Goal: Task Accomplishment & Management: Use online tool/utility

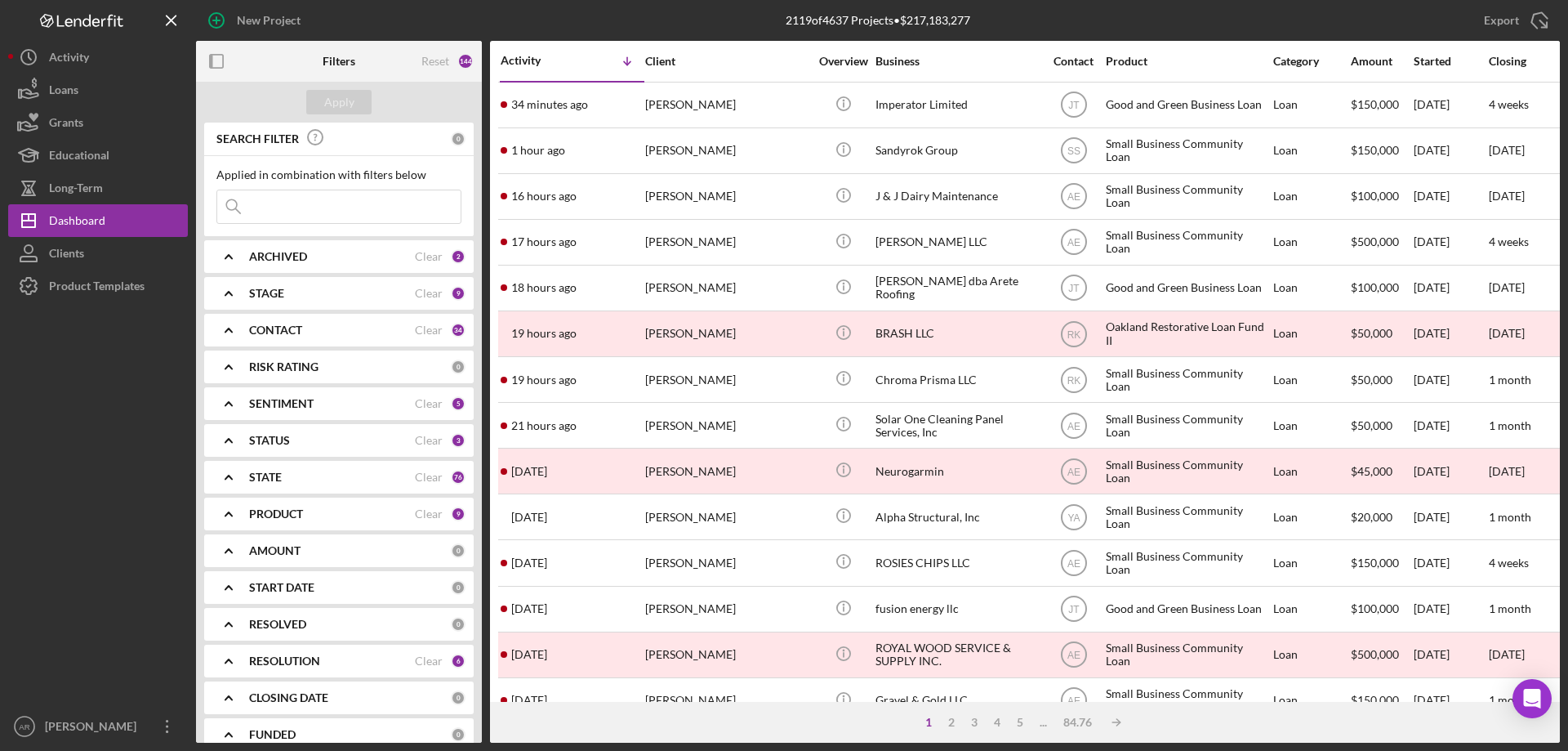
click at [125, 635] on div at bounding box center [98, 505] width 180 height 407
drag, startPoint x: 125, startPoint y: 635, endPoint x: 50, endPoint y: 593, distance: 86.0
click at [50, 593] on div at bounding box center [98, 505] width 180 height 407
click at [180, 436] on div at bounding box center [98, 505] width 180 height 407
click at [64, 221] on div "Dashboard" at bounding box center [77, 222] width 56 height 37
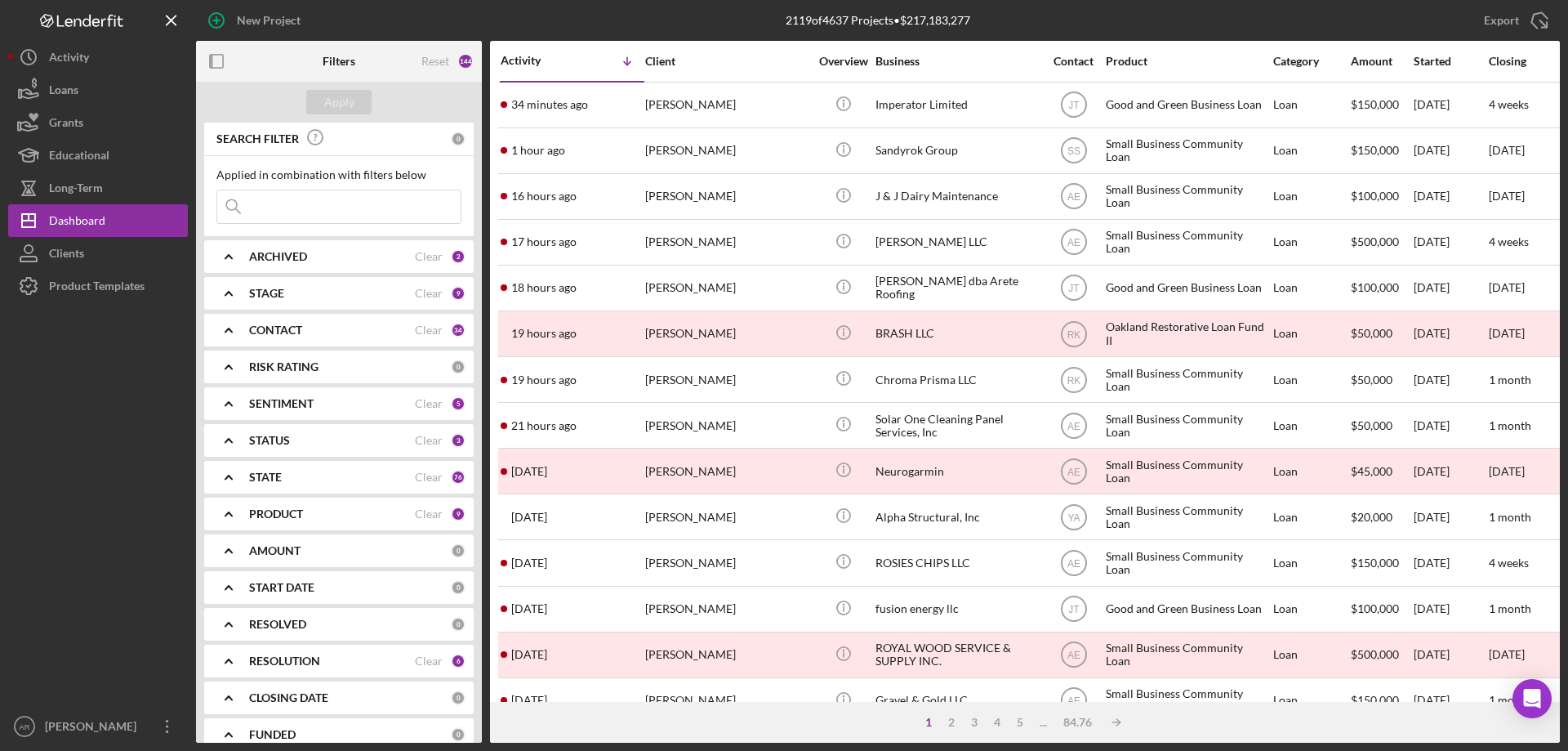
click at [312, 264] on div "ARCHIVED" at bounding box center [332, 257] width 166 height 13
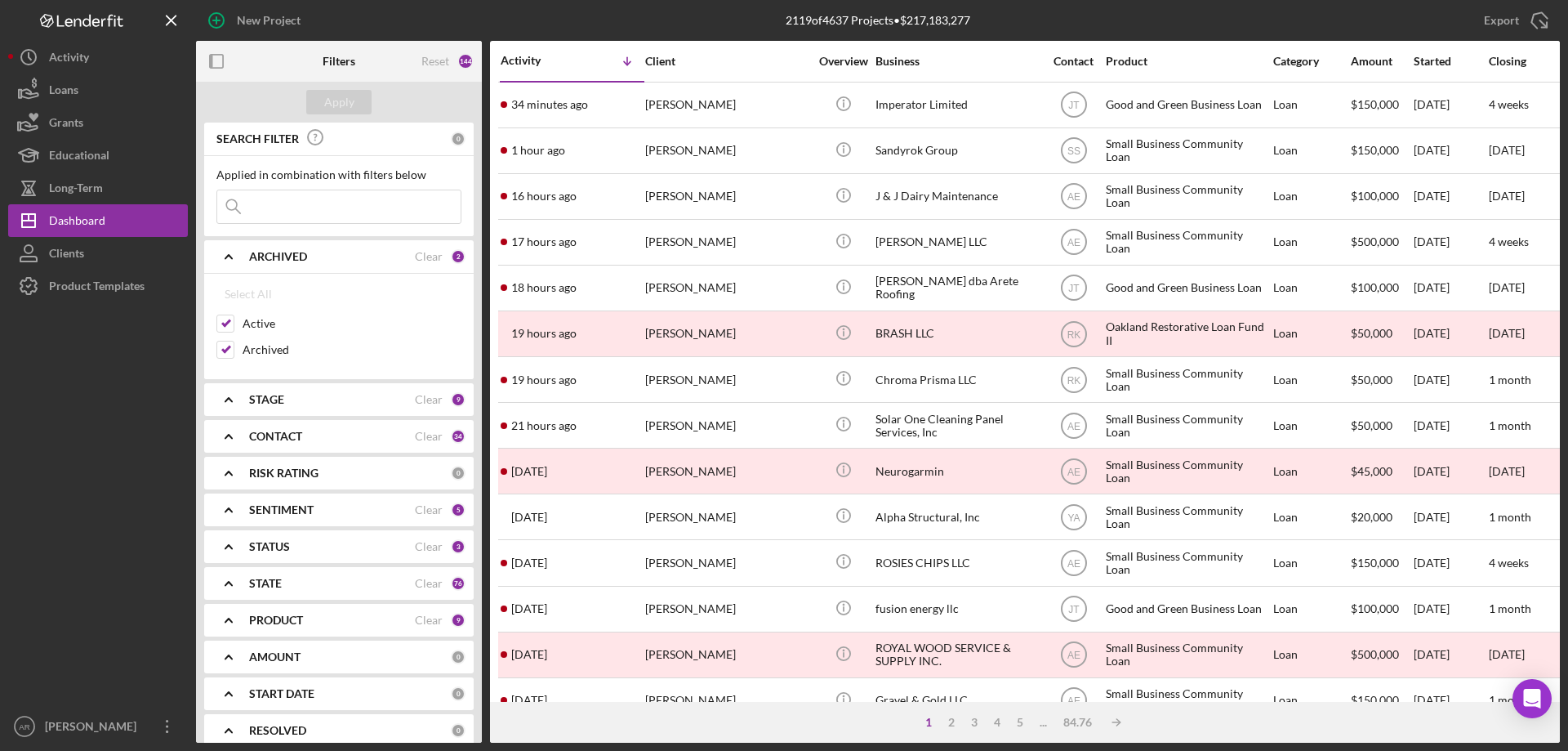
click at [311, 252] on div "ARCHIVED" at bounding box center [332, 257] width 166 height 13
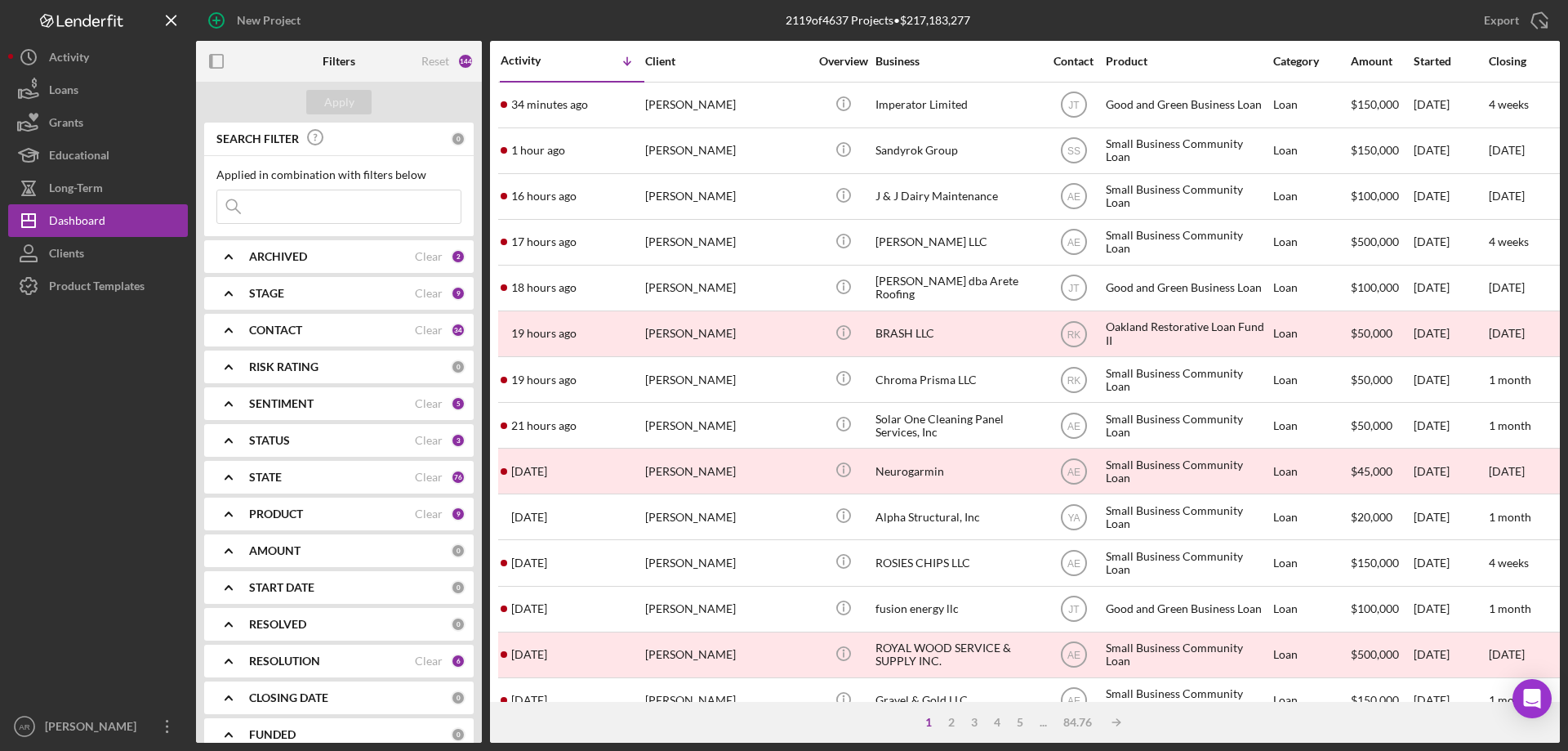
click at [307, 296] on div "STAGE" at bounding box center [332, 294] width 166 height 13
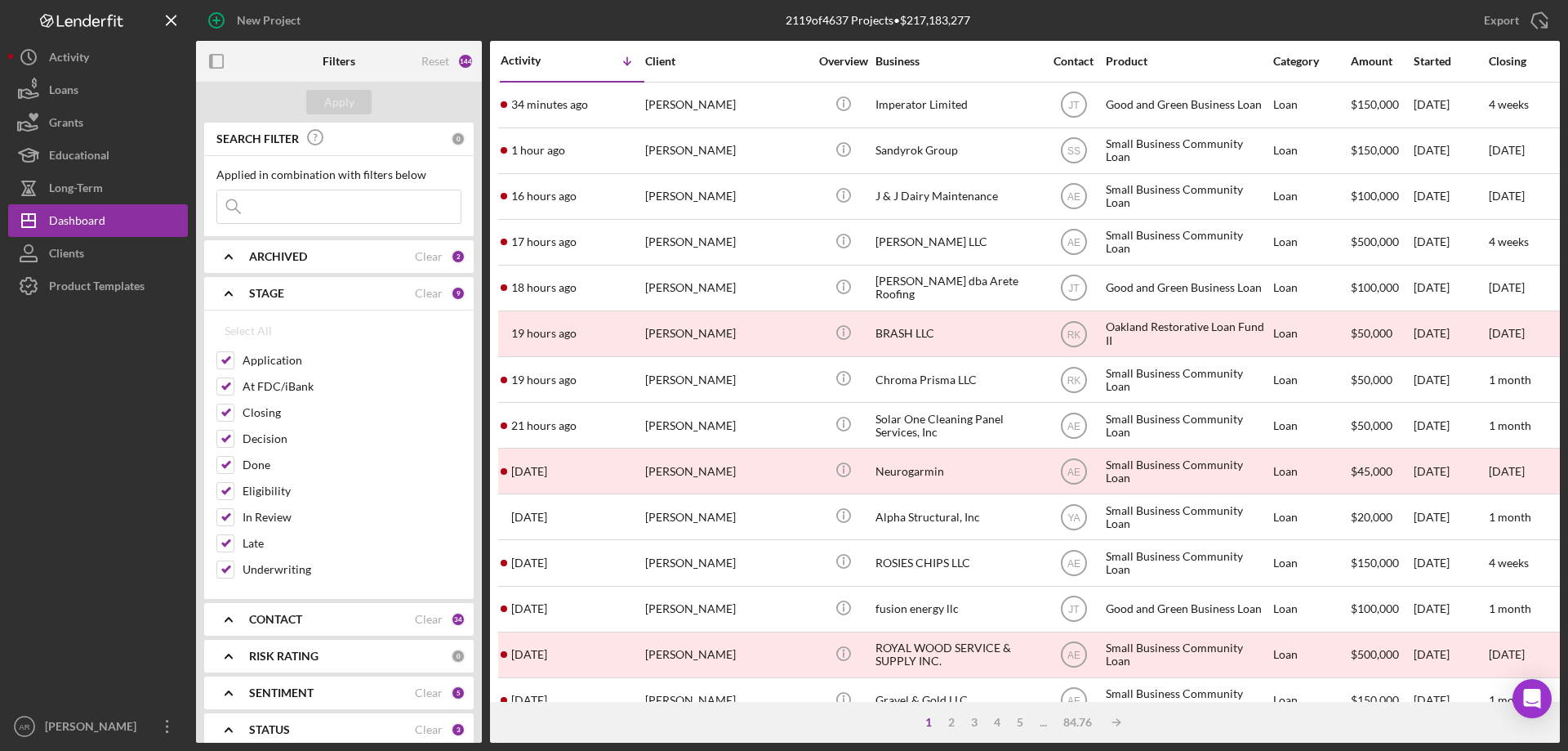
click at [307, 296] on div "STAGE" at bounding box center [332, 294] width 166 height 13
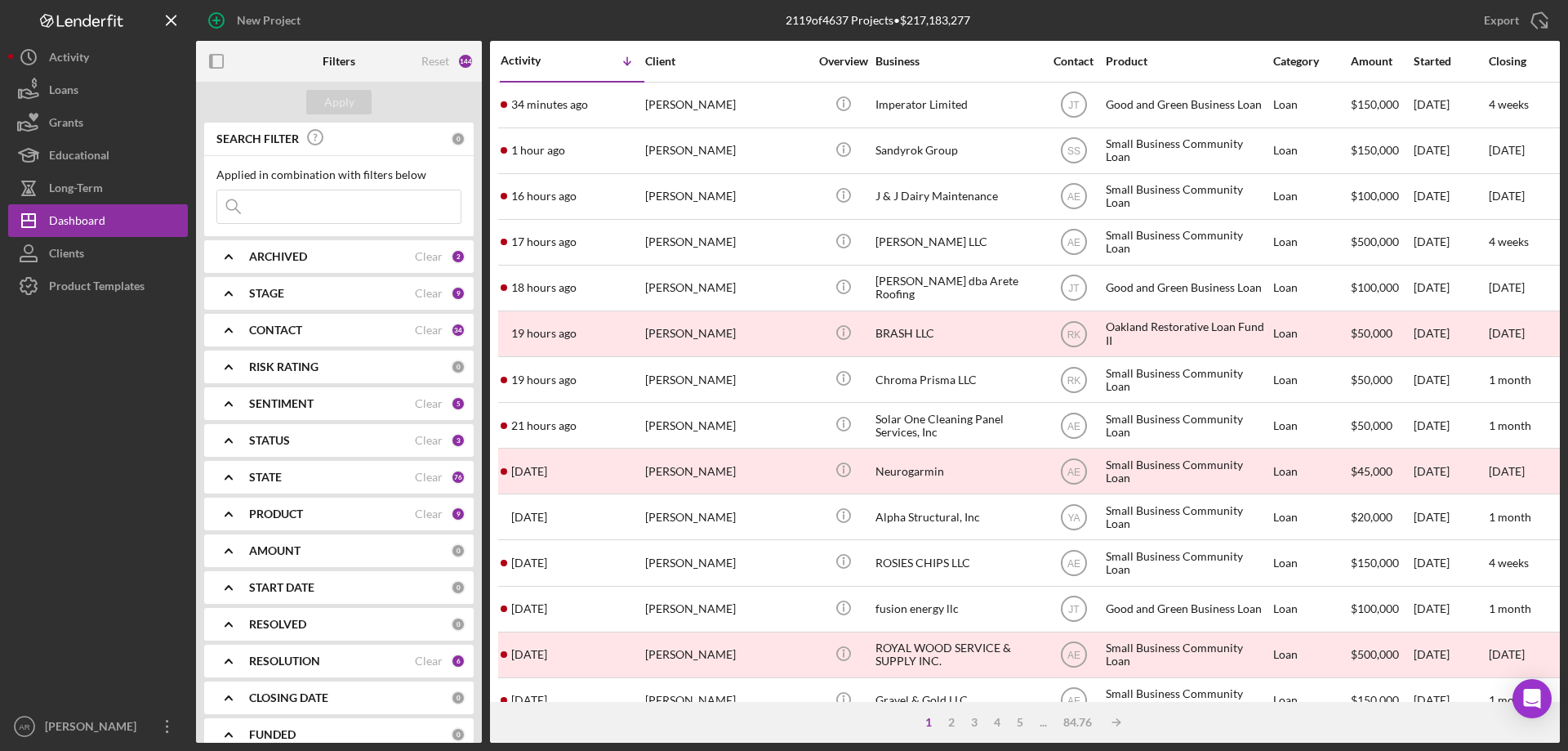
click at [307, 332] on div "CONTACT" at bounding box center [332, 330] width 166 height 13
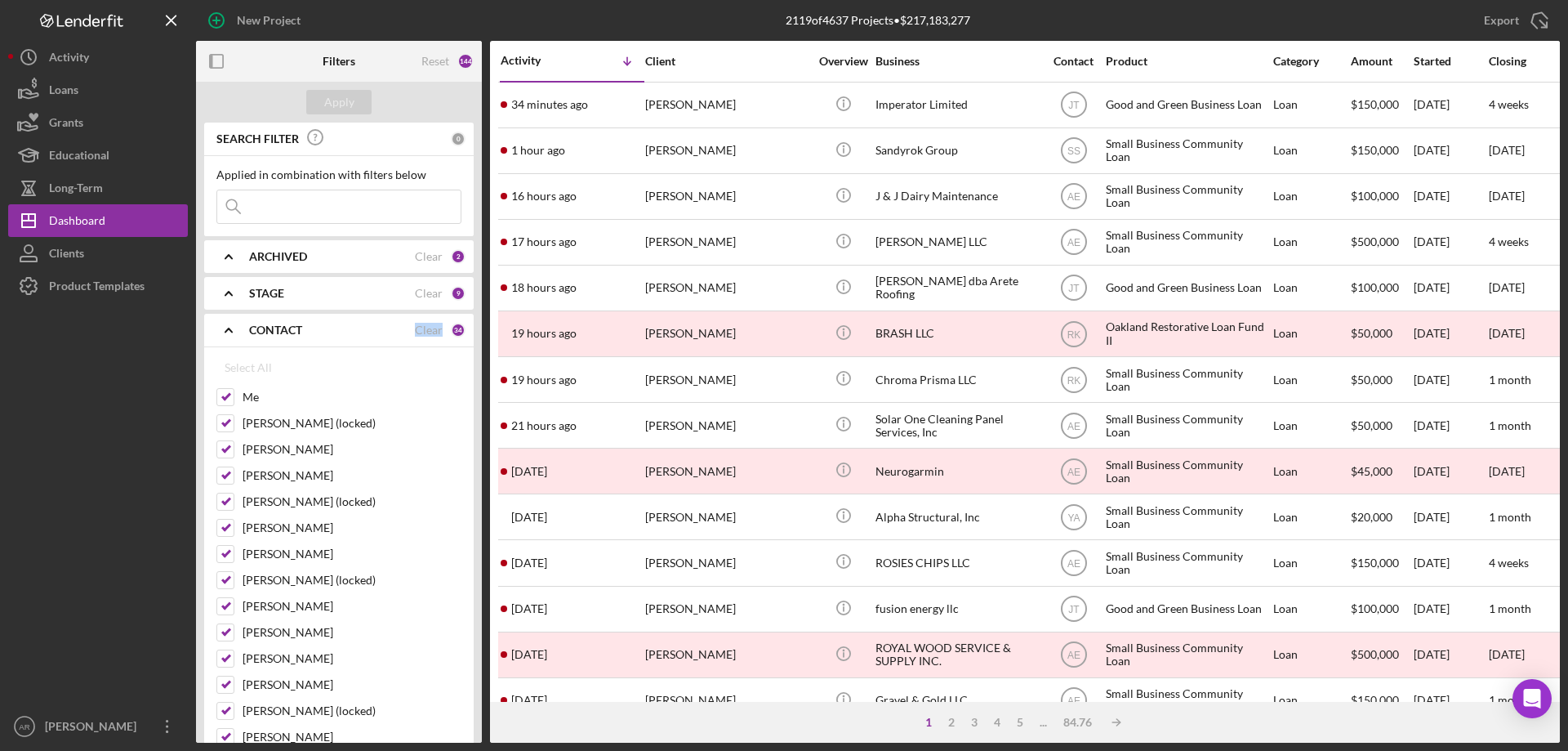
click at [307, 332] on div "CONTACT" at bounding box center [332, 330] width 166 height 13
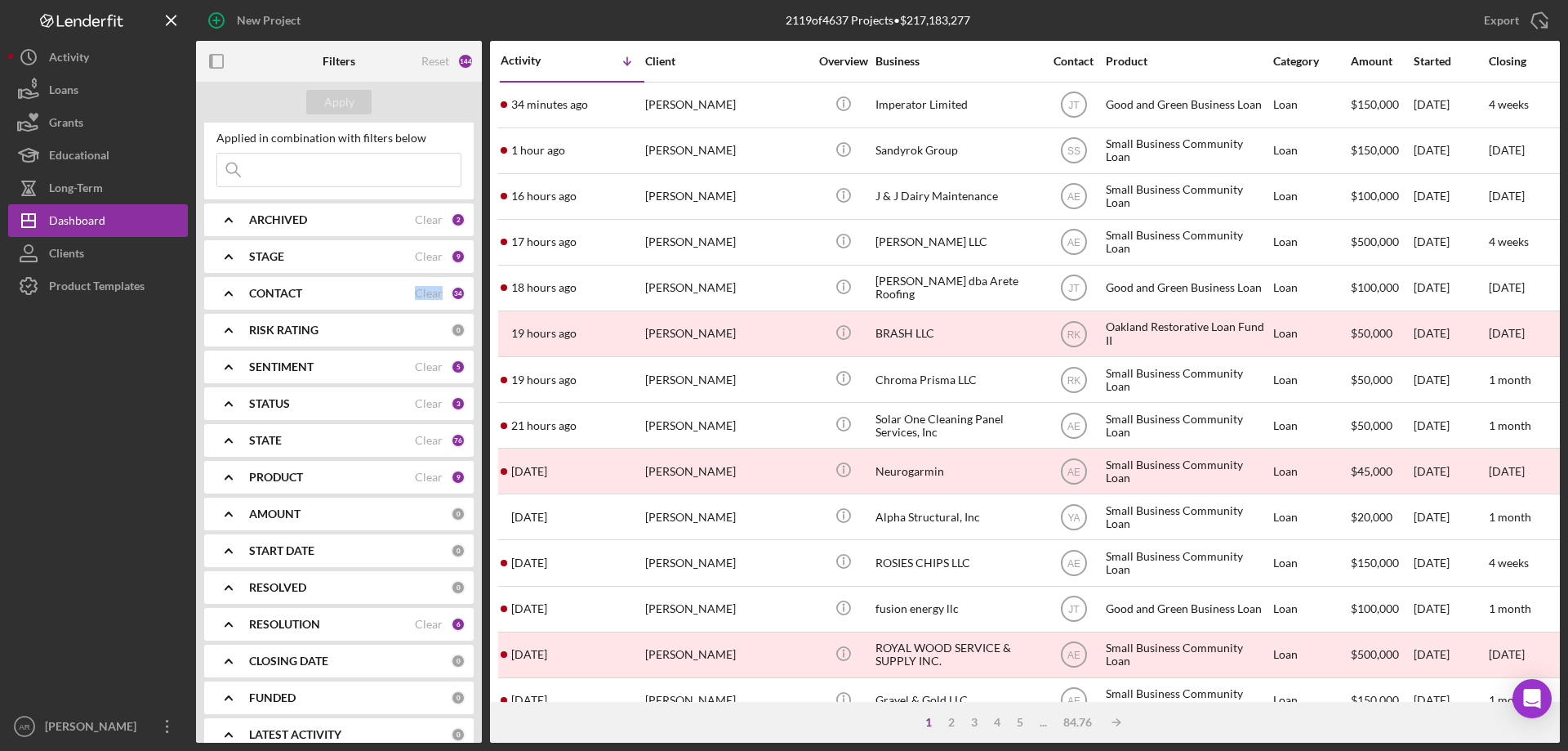
scroll to position [57, 0]
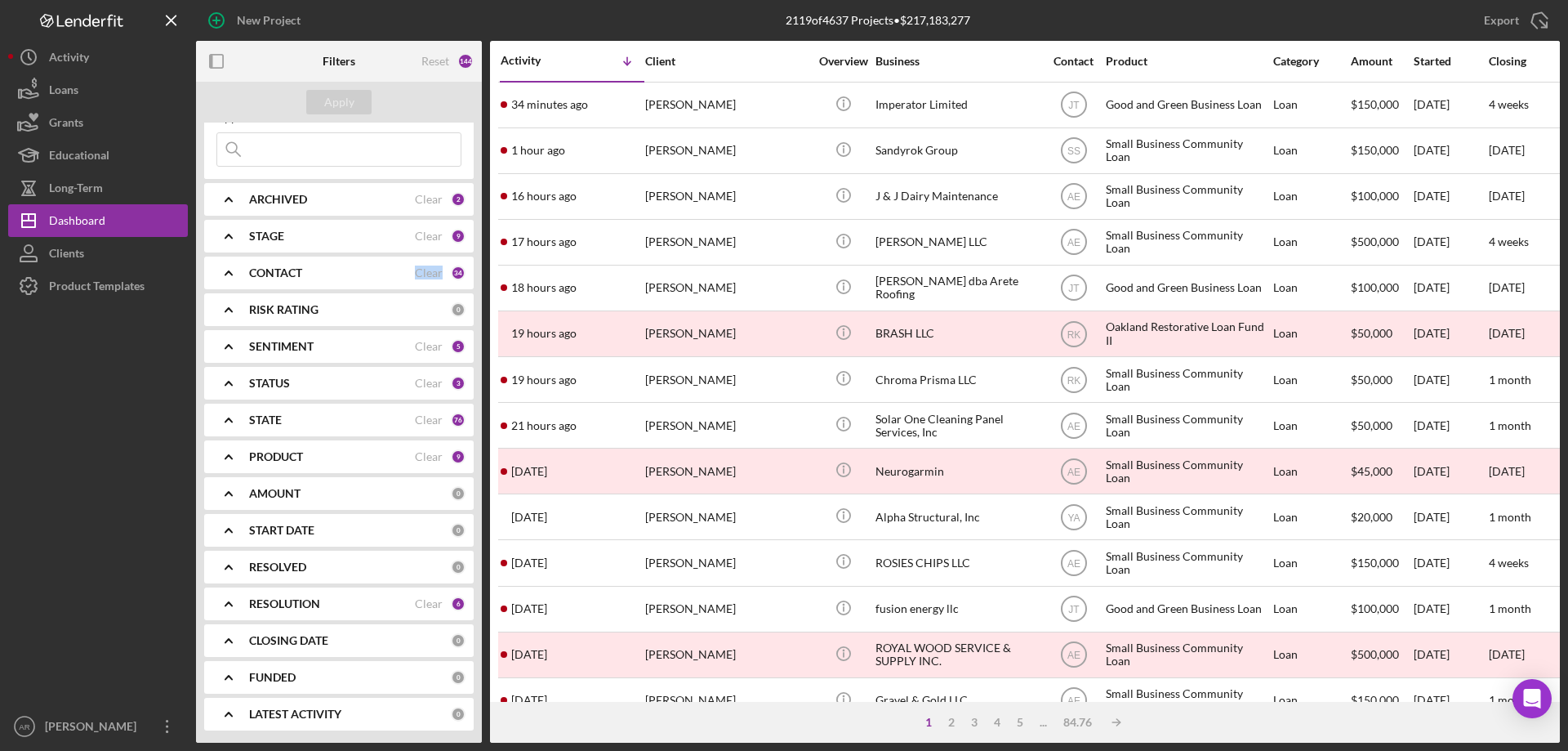
click at [289, 458] on b "PRODUCT" at bounding box center [276, 456] width 54 height 13
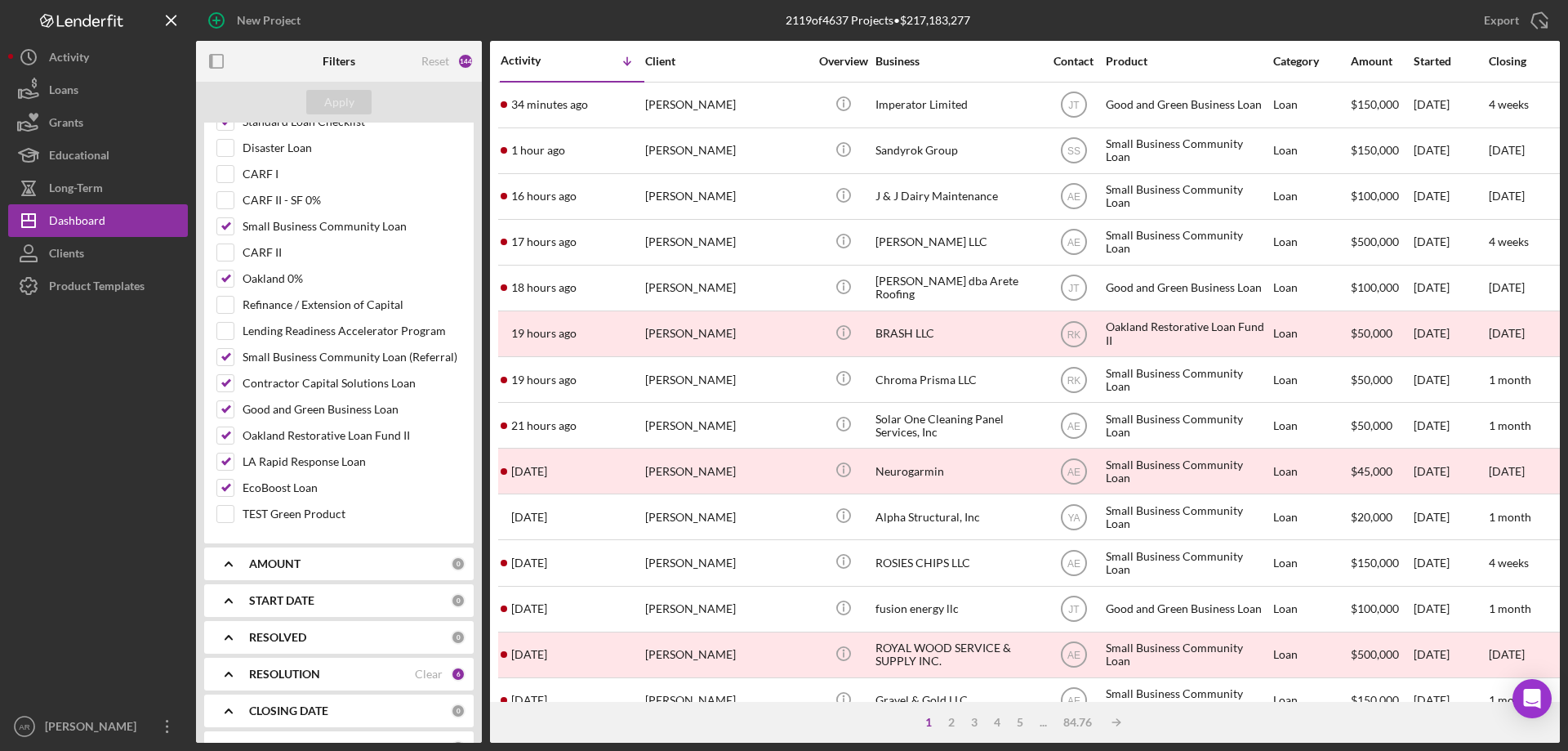
scroll to position [0, 0]
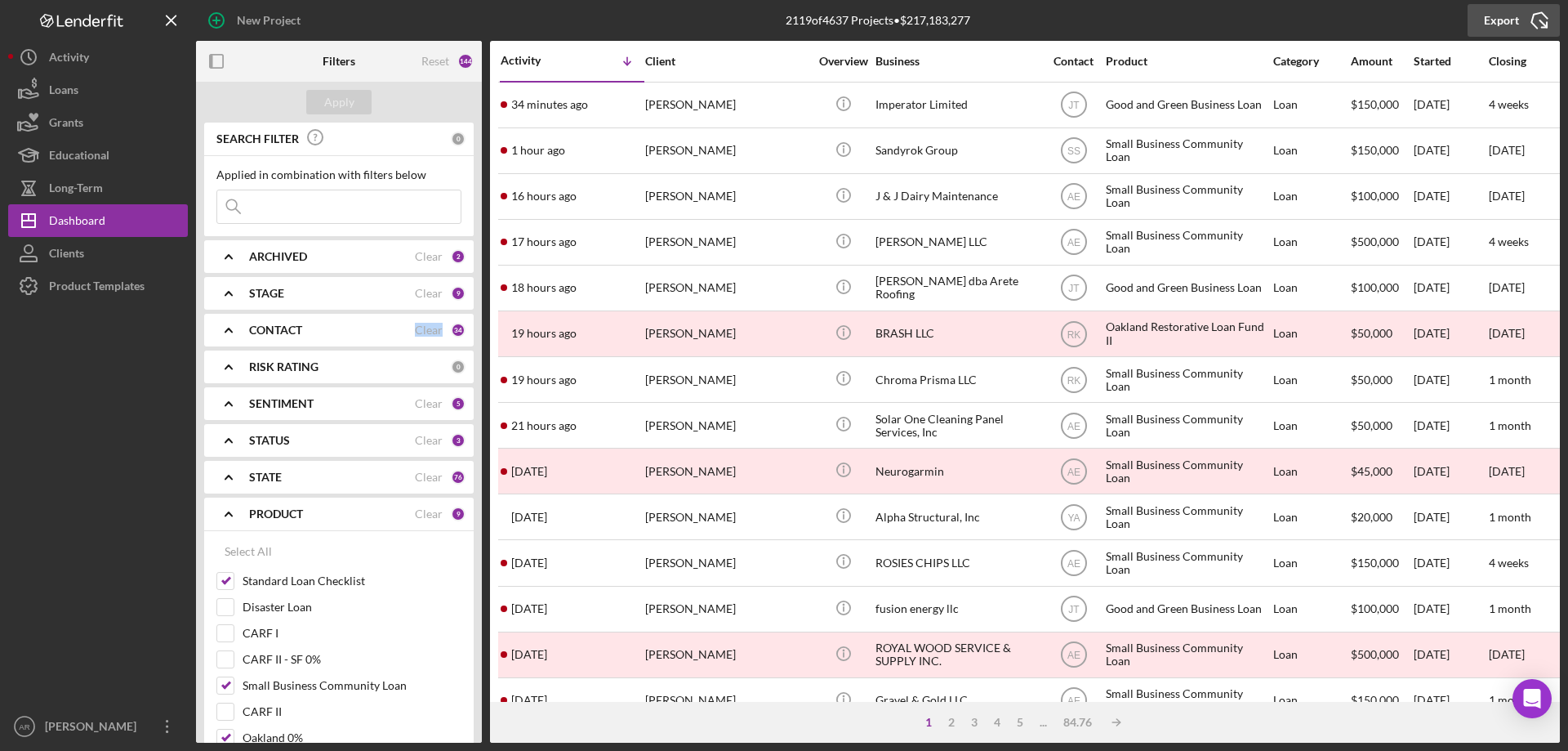
click at [1513, 15] on div "Export" at bounding box center [1501, 20] width 35 height 33
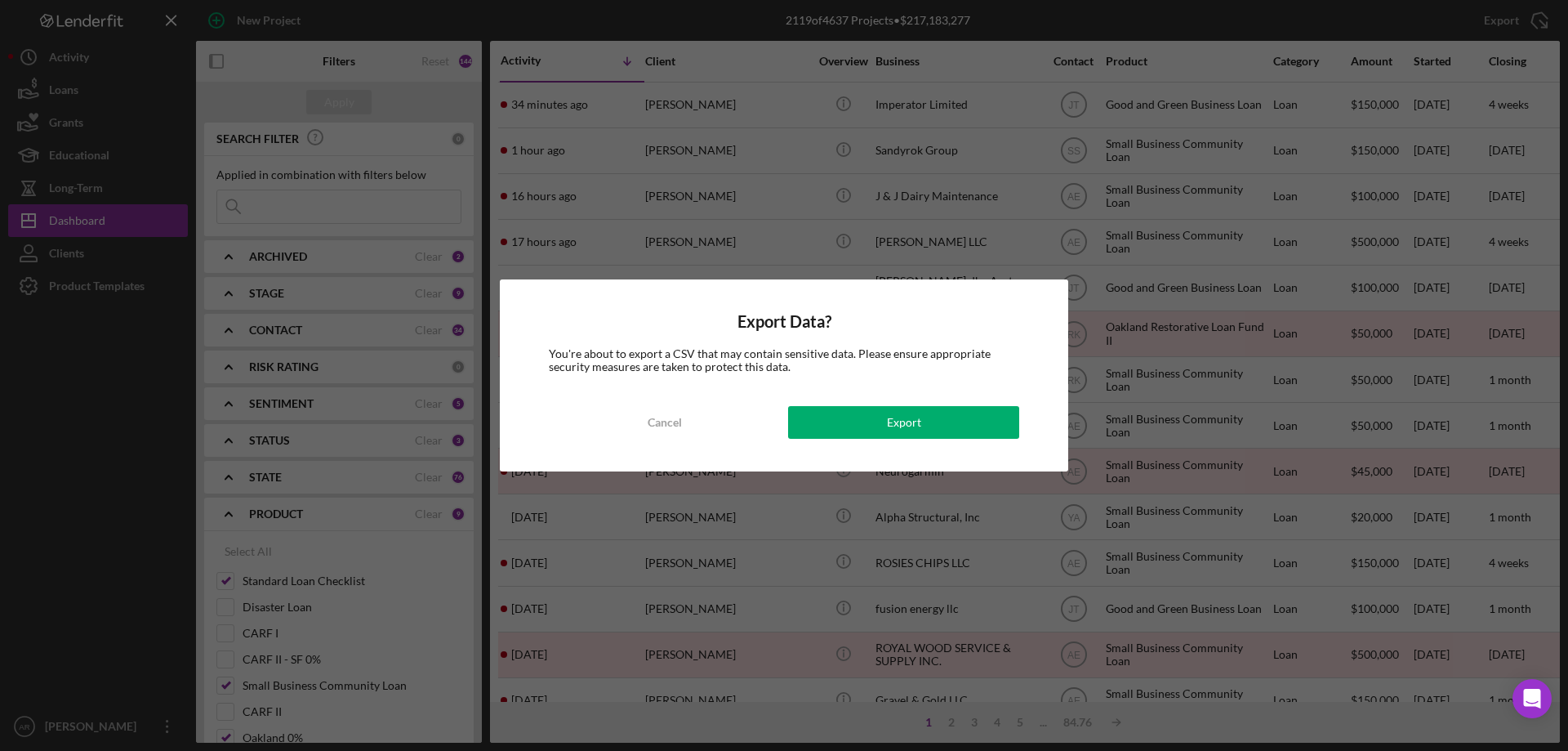
click at [1096, 217] on div "Export Data? You're about to export a CSV that may contain sensitive data. Plea…" at bounding box center [784, 376] width 1568 height 751
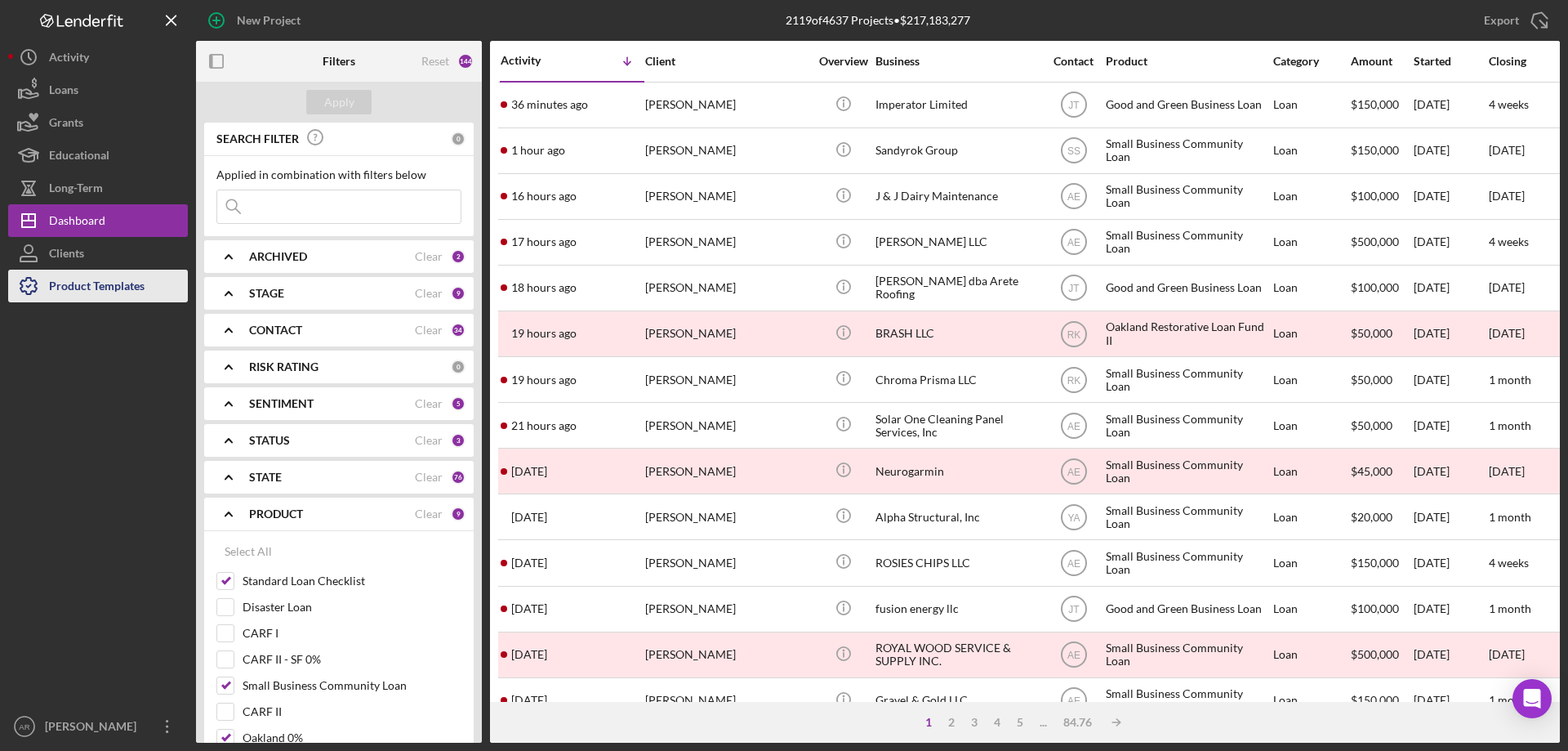
click at [150, 284] on button "Product Templates" at bounding box center [98, 286] width 180 height 33
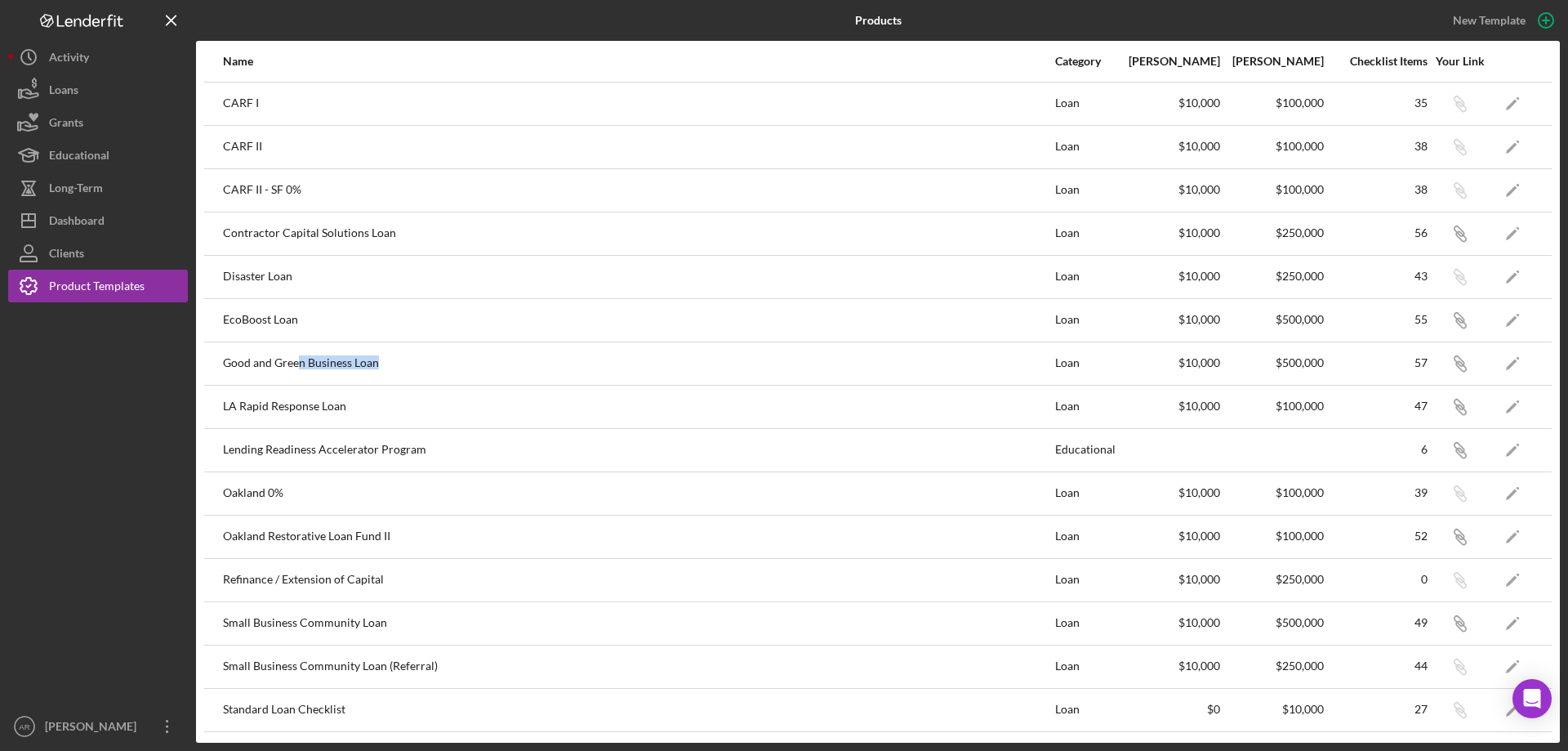
drag, startPoint x: 295, startPoint y: 364, endPoint x: 624, endPoint y: 366, distance: 329.0
click at [624, 366] on div "Good and Green Business Loan" at bounding box center [638, 363] width 831 height 40
click at [1504, 364] on icon "Icon/Edit" at bounding box center [1513, 362] width 37 height 37
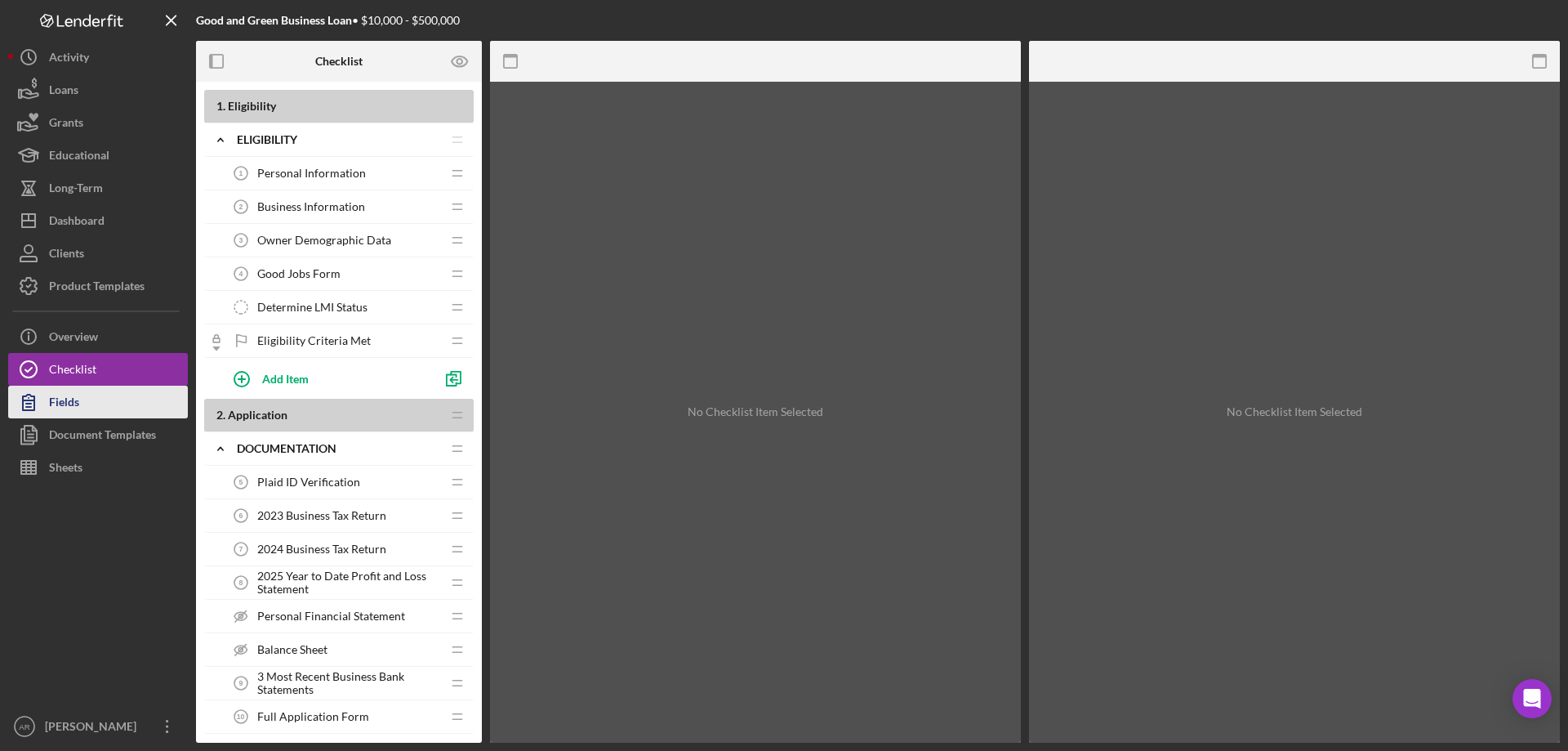
click at [77, 409] on div "Fields" at bounding box center [64, 404] width 30 height 37
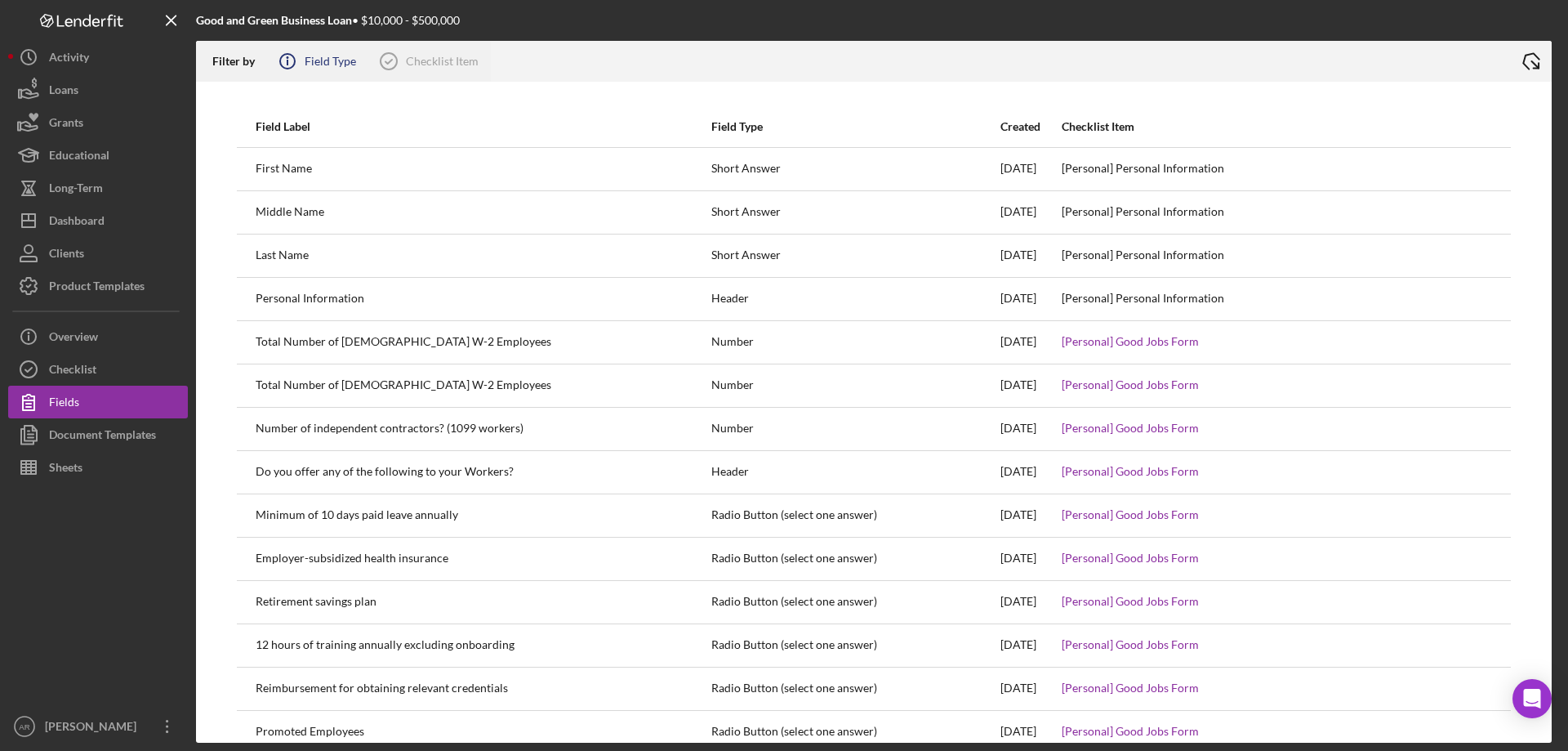
click at [351, 66] on div "Field Type" at bounding box center [330, 61] width 52 height 13
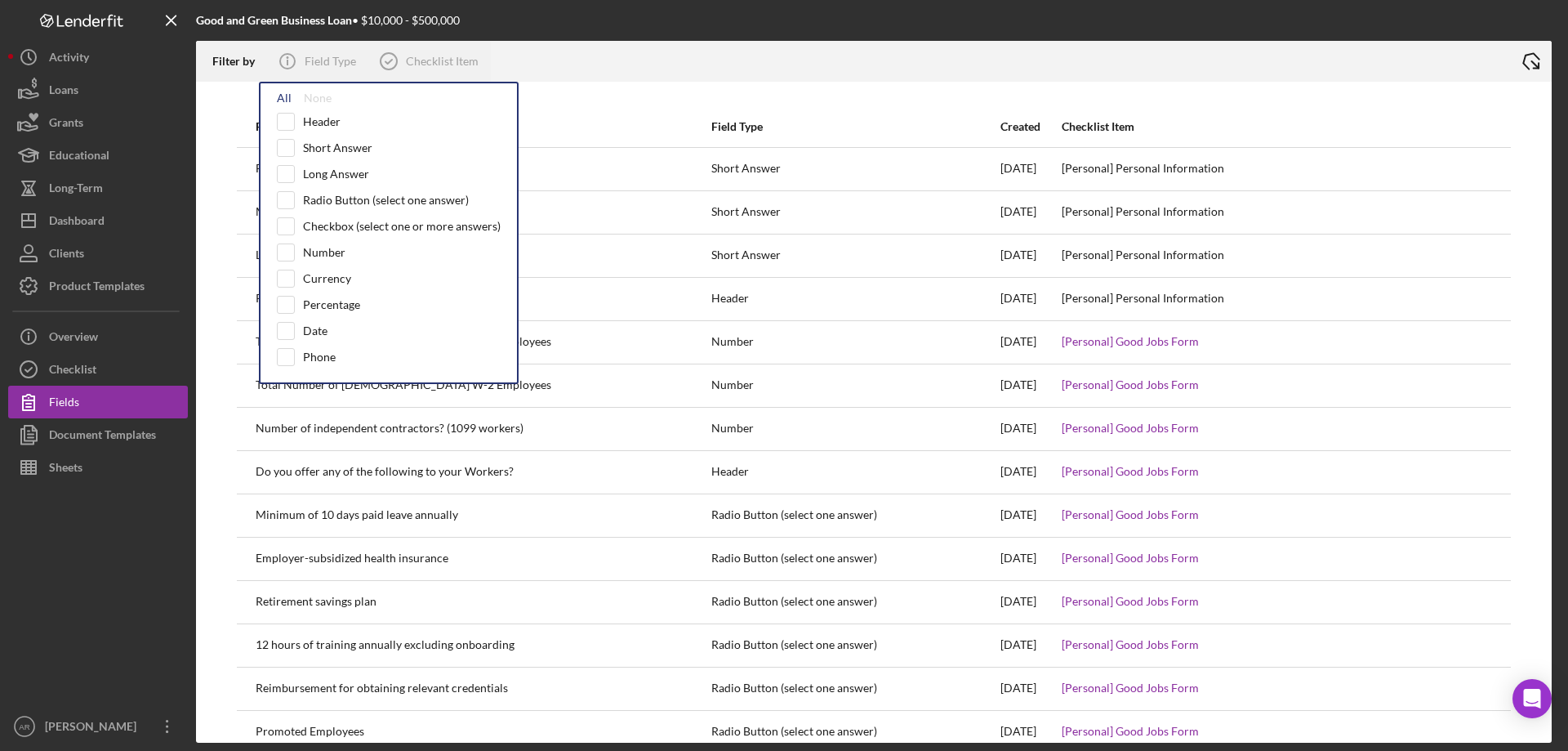
click at [289, 97] on div "All" at bounding box center [284, 98] width 15 height 13
checkbox input "true"
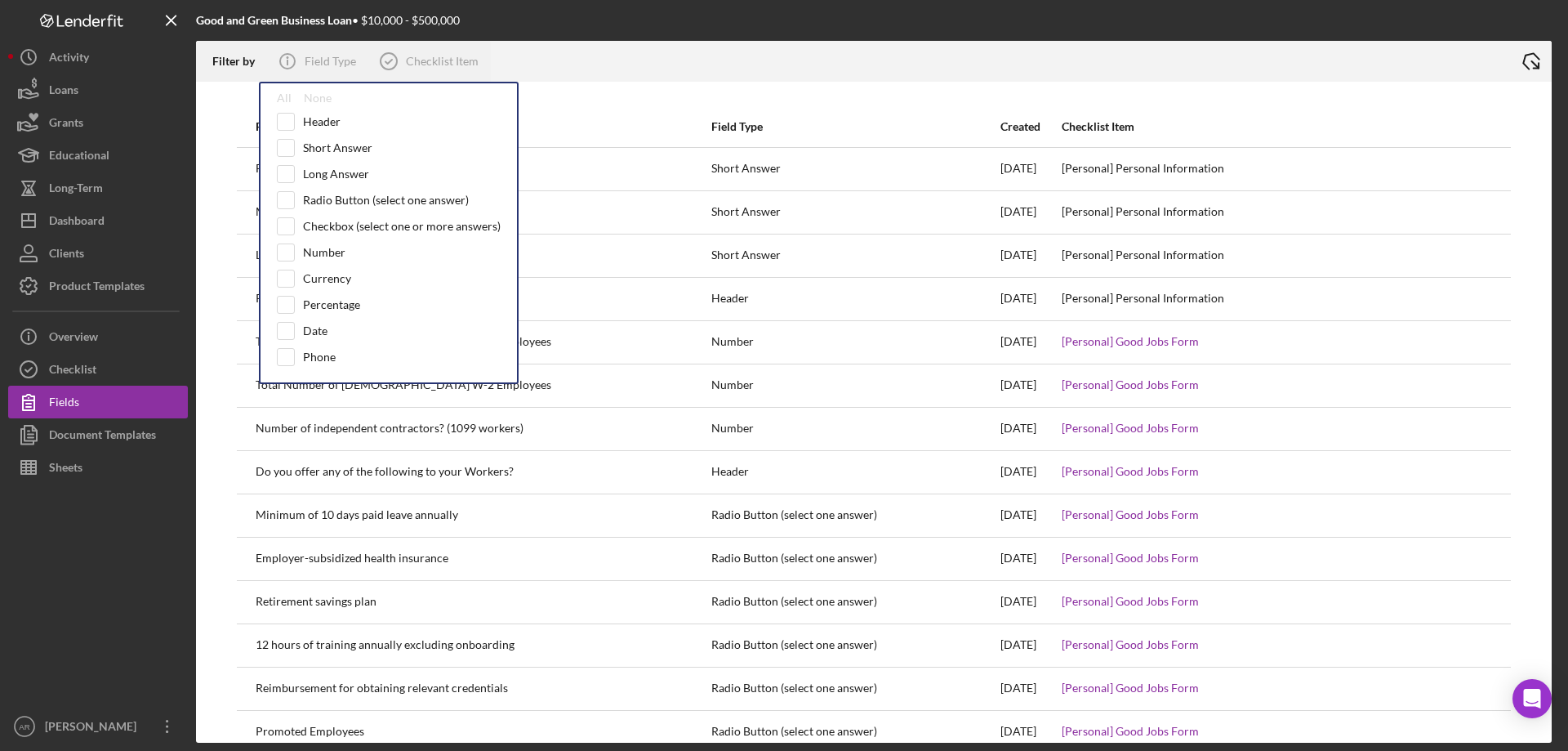
checkbox input "true"
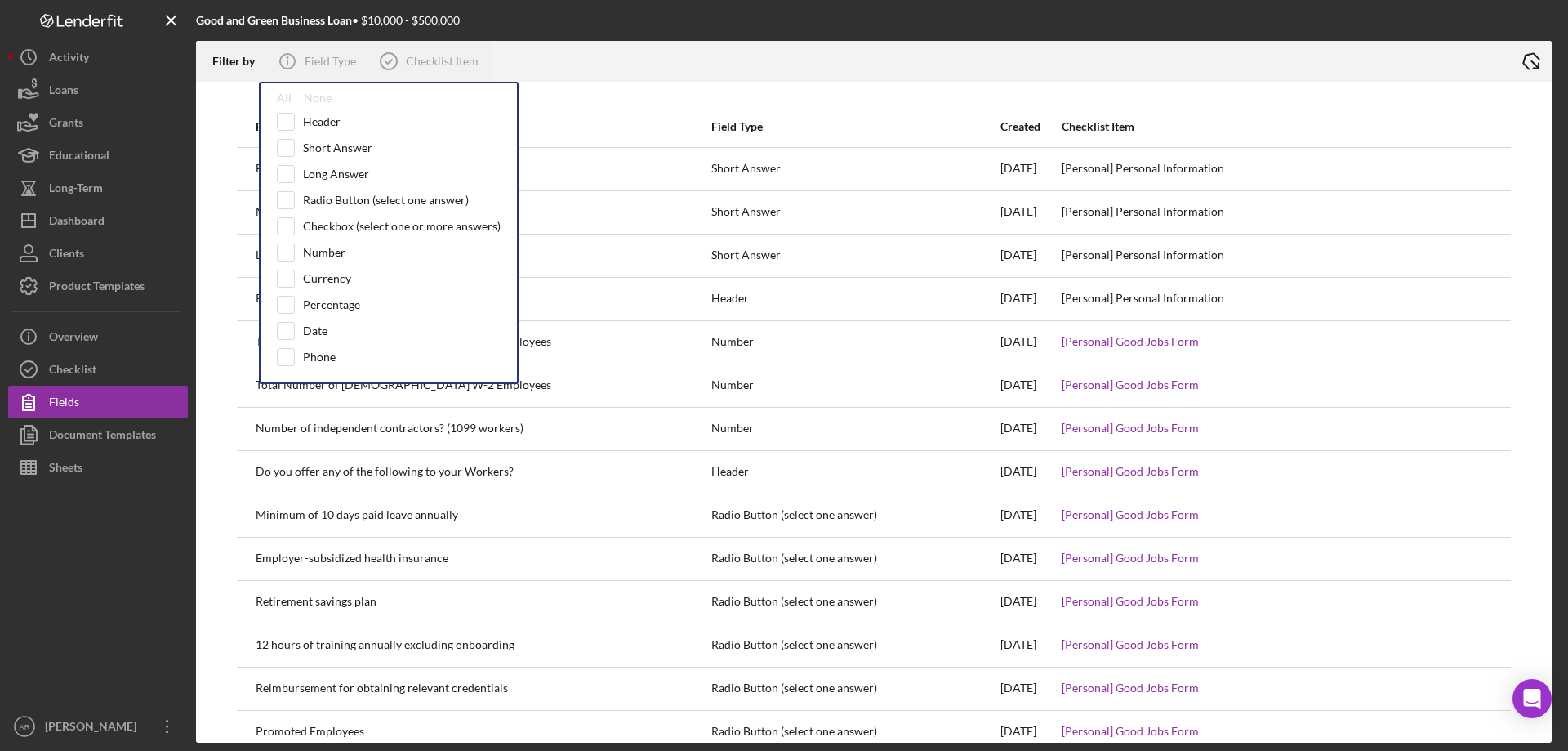
checkbox input "true"
click at [405, 65] on icon at bounding box center [388, 60] width 40 height 40
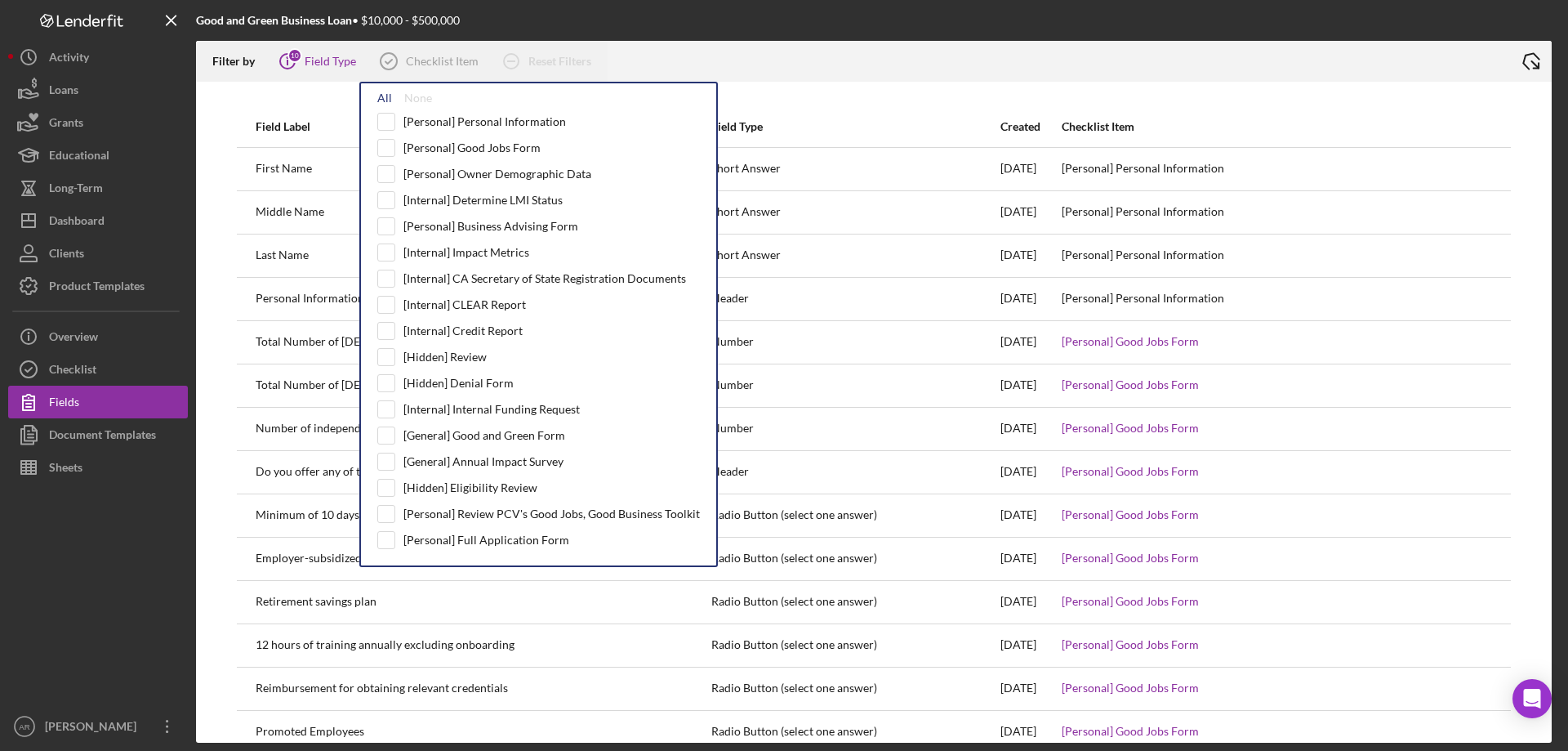
click at [382, 96] on div "All" at bounding box center [385, 98] width 15 height 13
checkbox input "true"
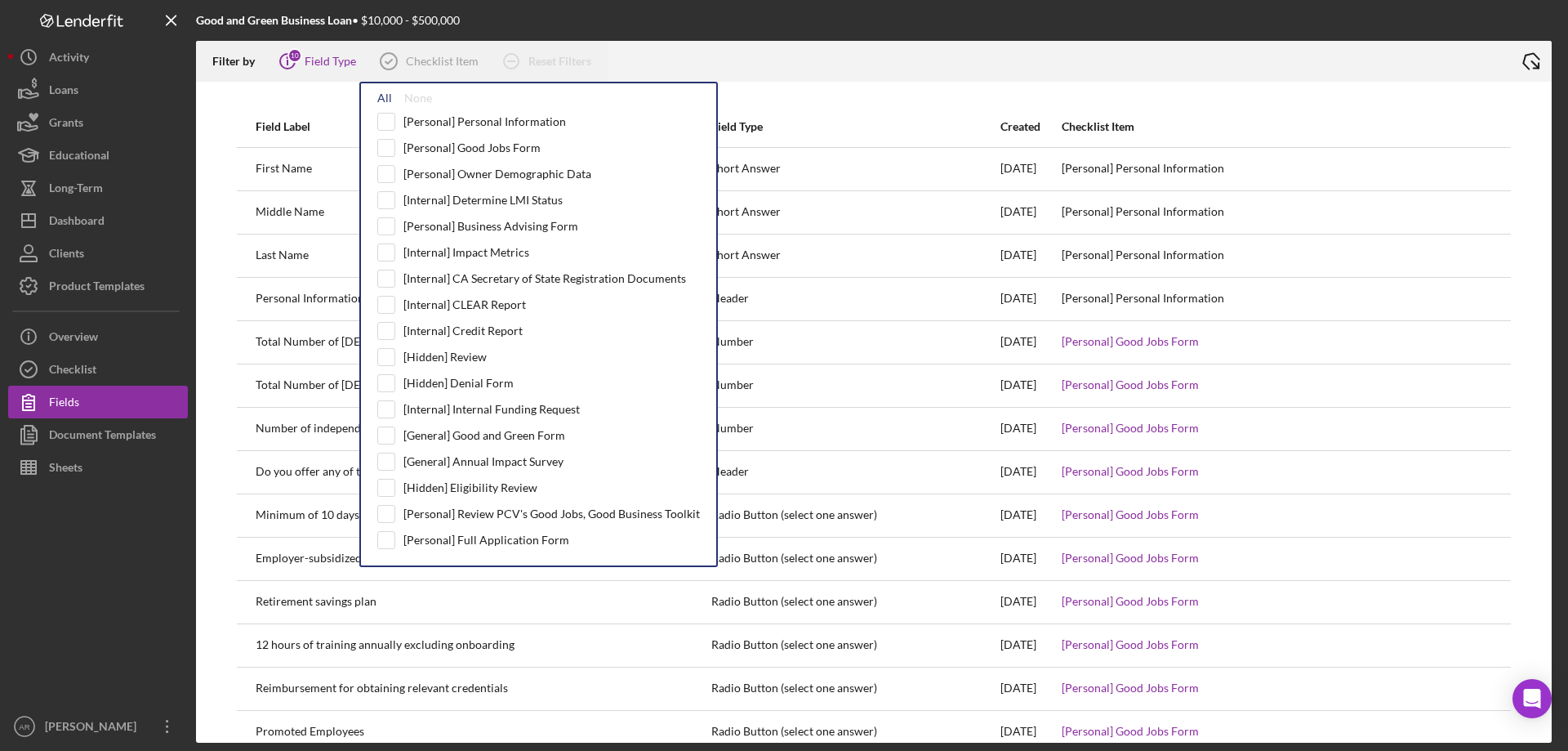
checkbox input "true"
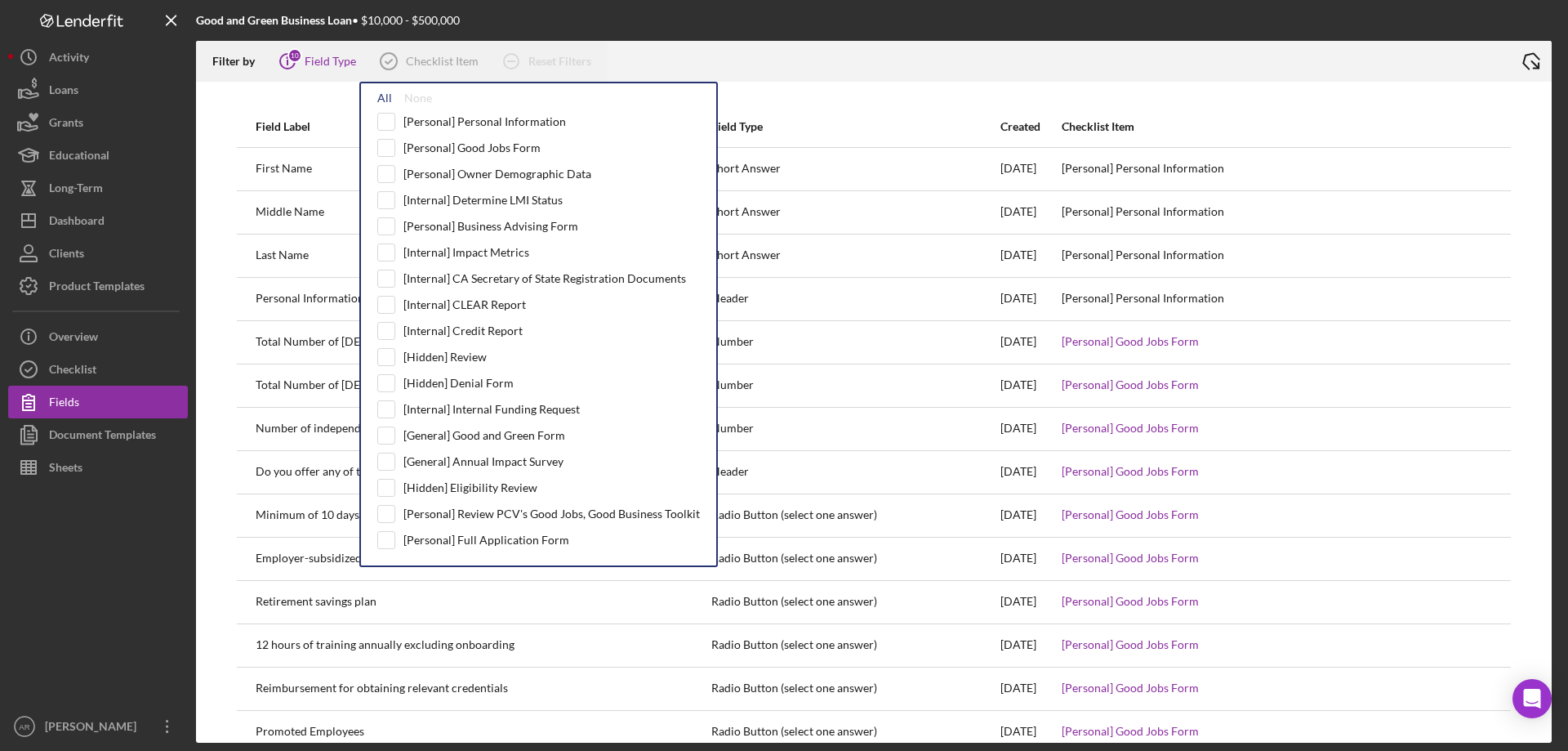
checkbox input "true"
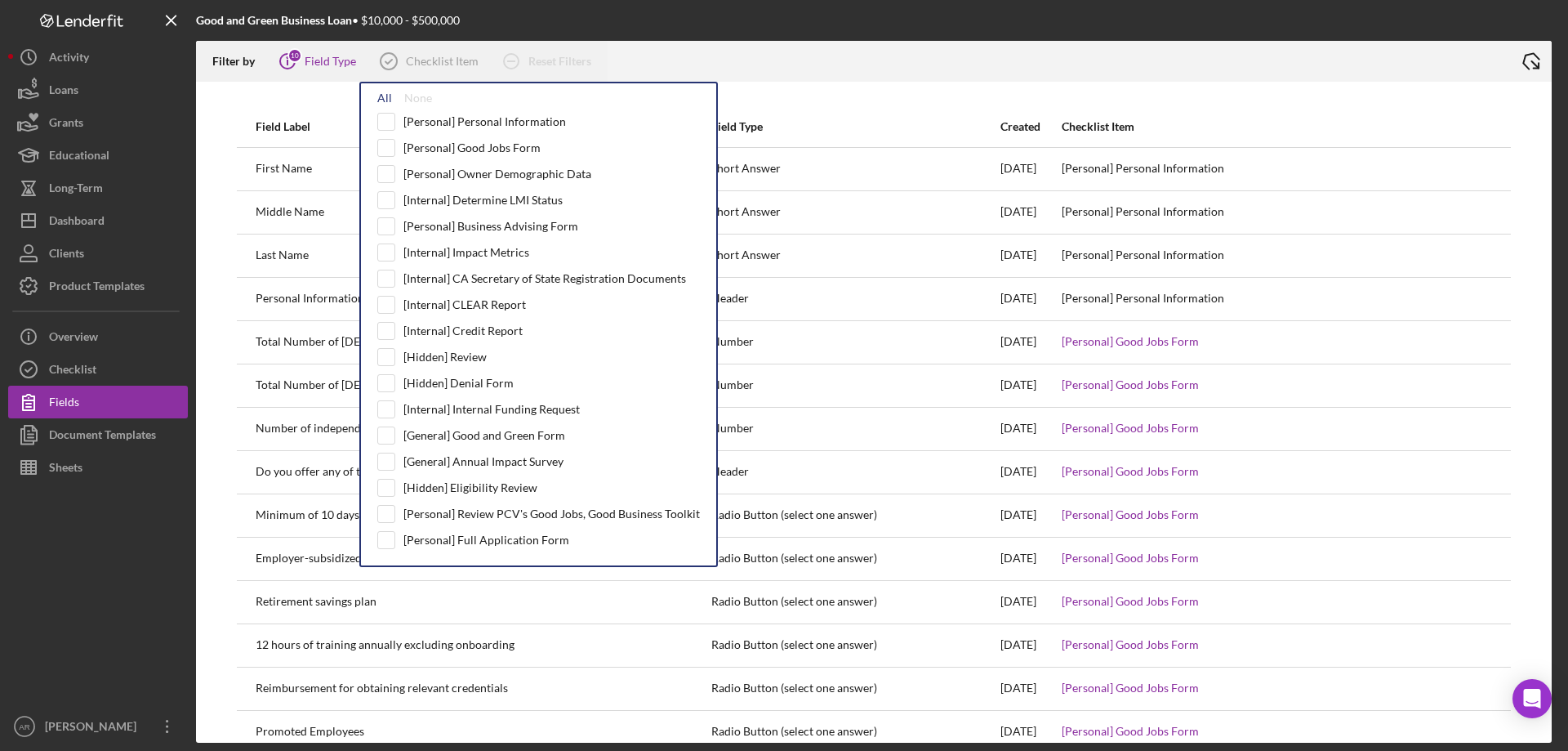
checkbox input "true"
click at [313, 58] on div "Field Type" at bounding box center [330, 61] width 52 height 13
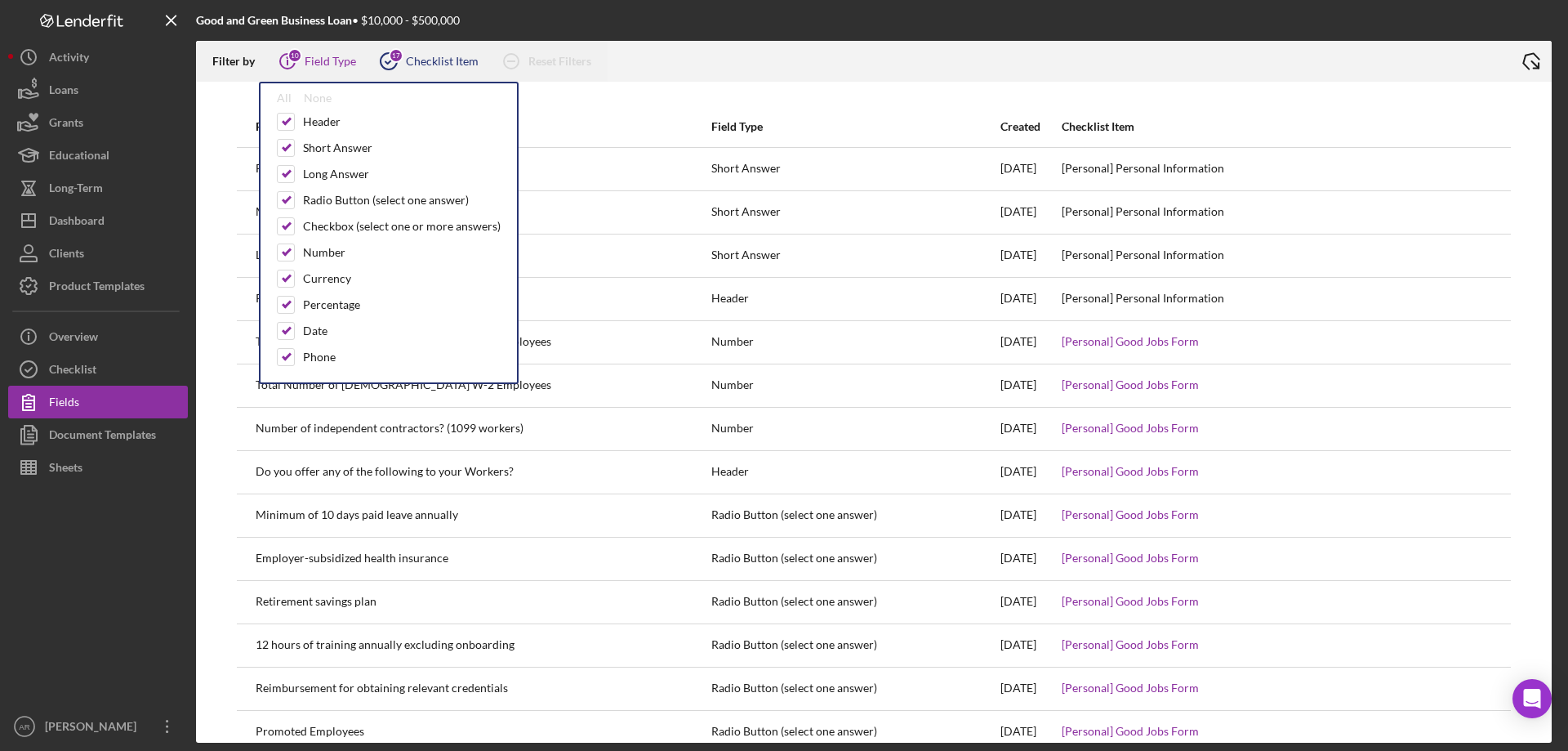
click at [405, 53] on icon at bounding box center [388, 60] width 40 height 40
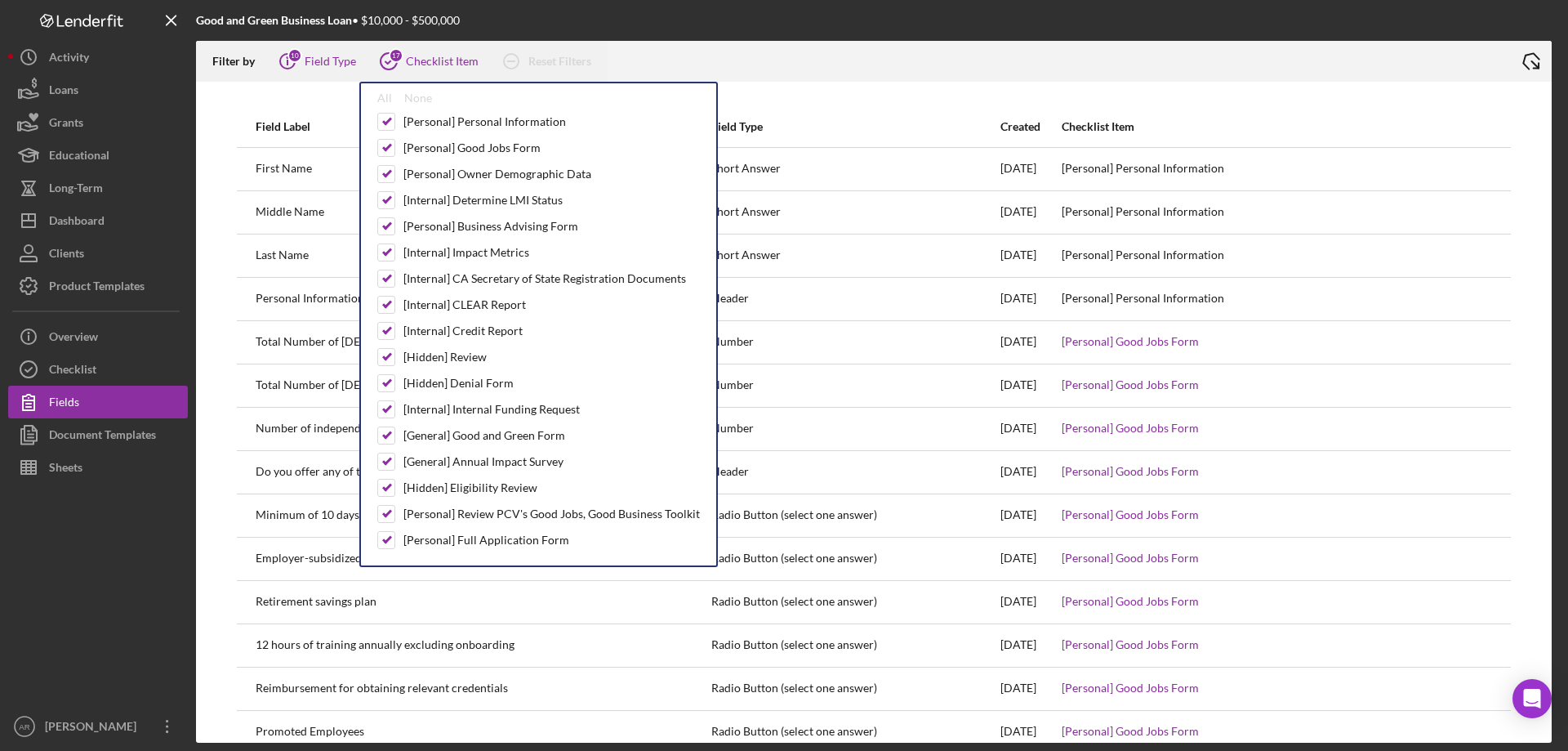
click at [1395, 53] on div at bounding box center [1059, 60] width 903 height 40
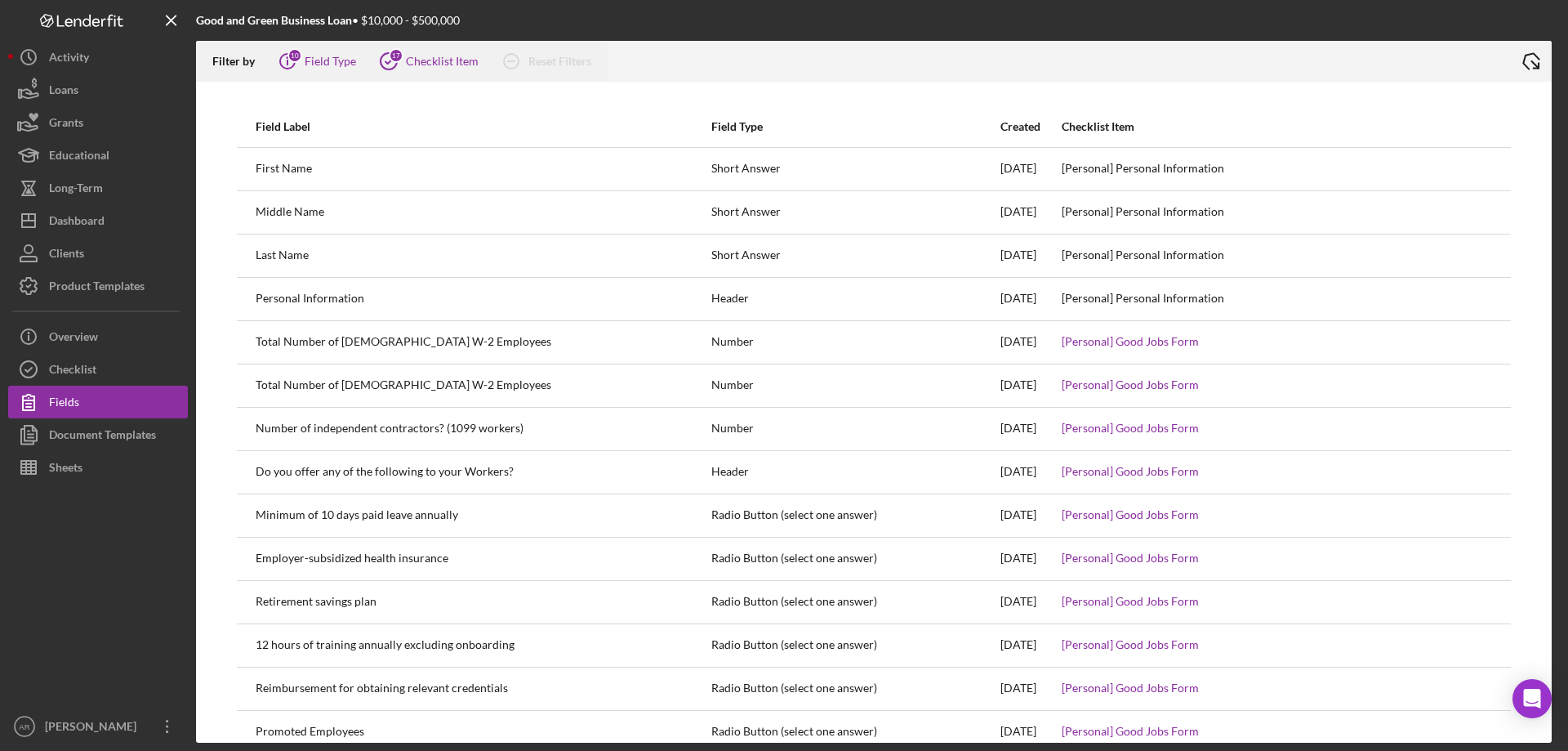
click at [1526, 65] on polyline at bounding box center [1531, 61] width 18 height 20
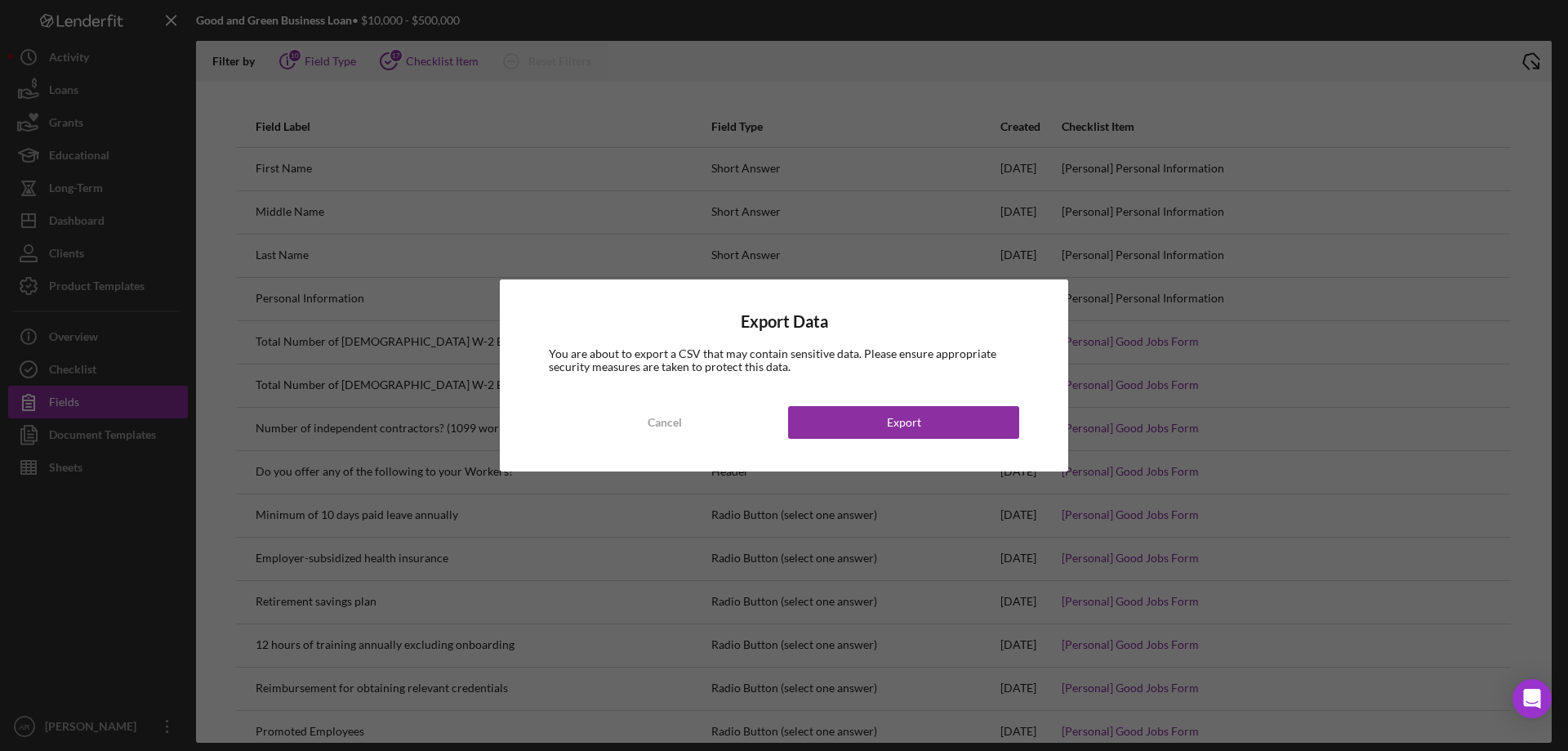
click at [1066, 569] on div "Export Data You are about to export a CSV that may contain sensitive data. Plea…" at bounding box center [784, 376] width 1568 height 751
